Goal: Navigation & Orientation: Find specific page/section

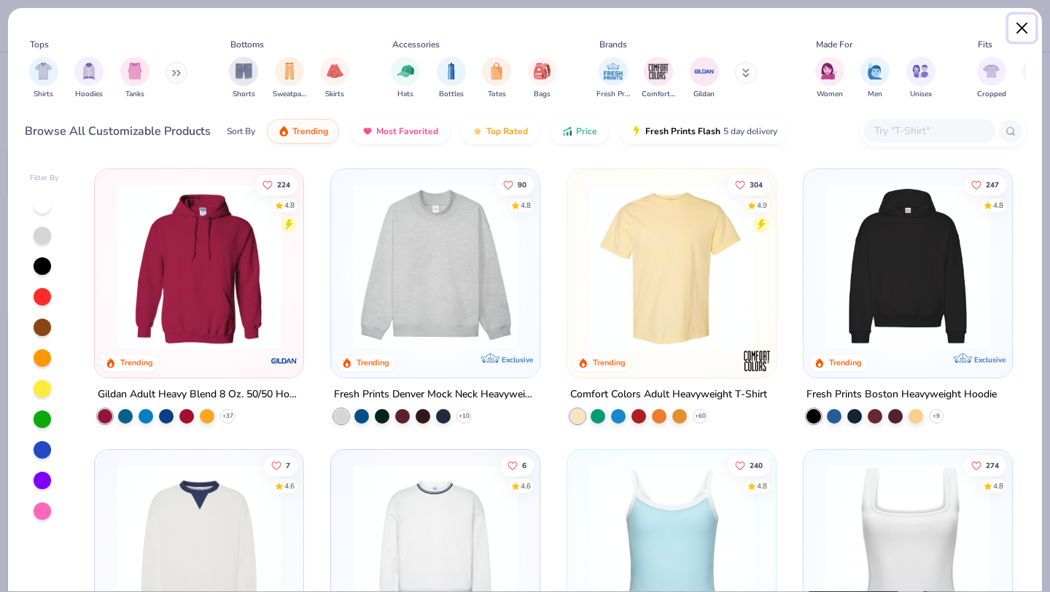
click at [1026, 31] on button "Close" at bounding box center [1022, 29] width 28 height 28
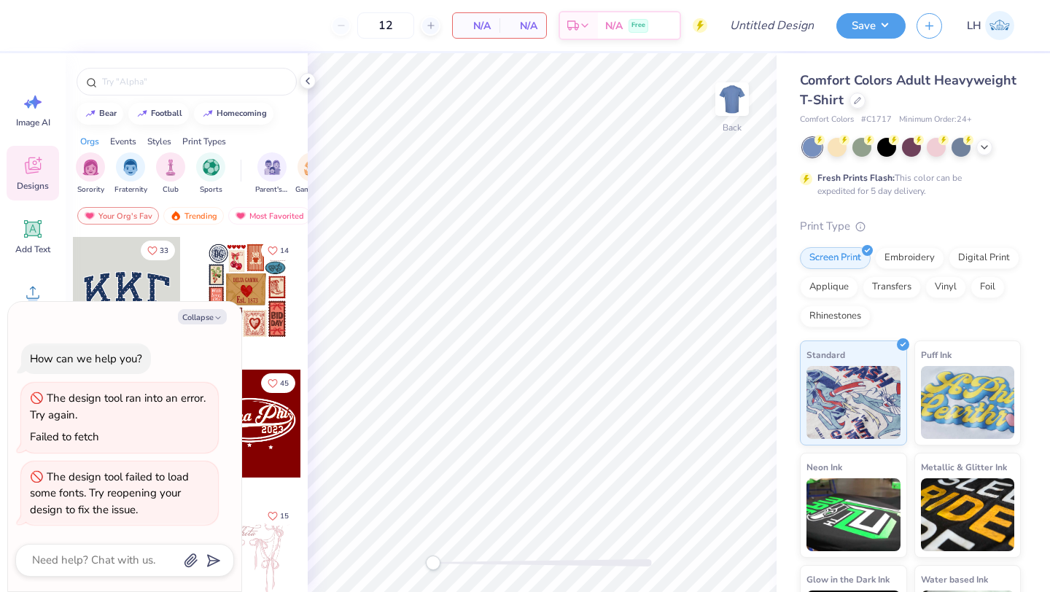
type textarea "x"
click at [993, 34] on img at bounding box center [999, 25] width 29 height 29
click at [979, 30] on span "LH" at bounding box center [973, 25] width 15 height 17
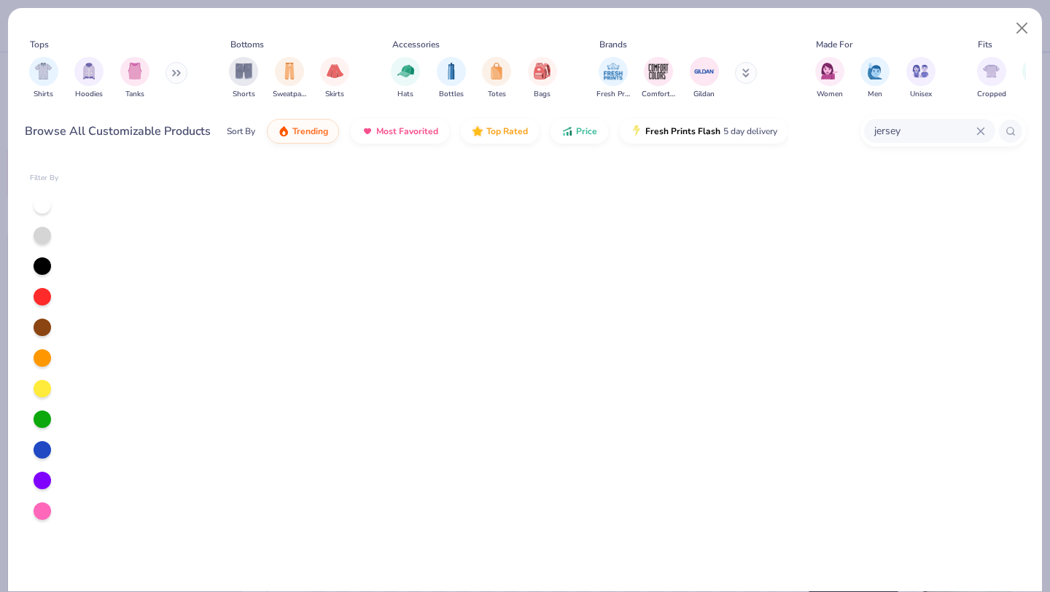
scroll to position [2756, 0]
